Goal: Task Accomplishment & Management: Manage account settings

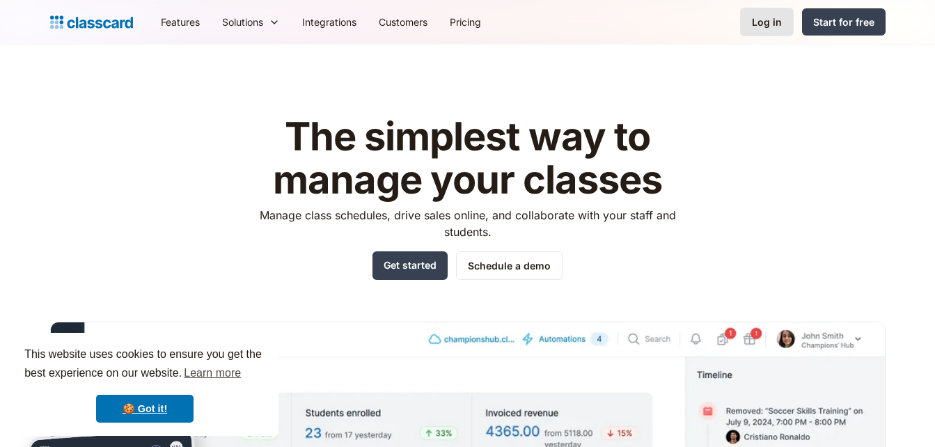
click at [764, 24] on div "Log in" at bounding box center [767, 22] width 30 height 15
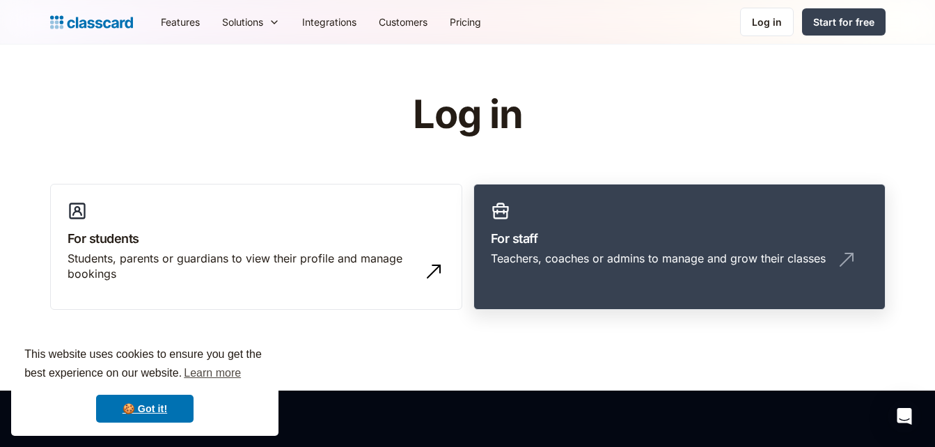
click at [550, 271] on div "Teachers, coaches or admins to manage and grow their classes" at bounding box center [680, 264] width 378 height 26
